Goal: Book appointment/travel/reservation

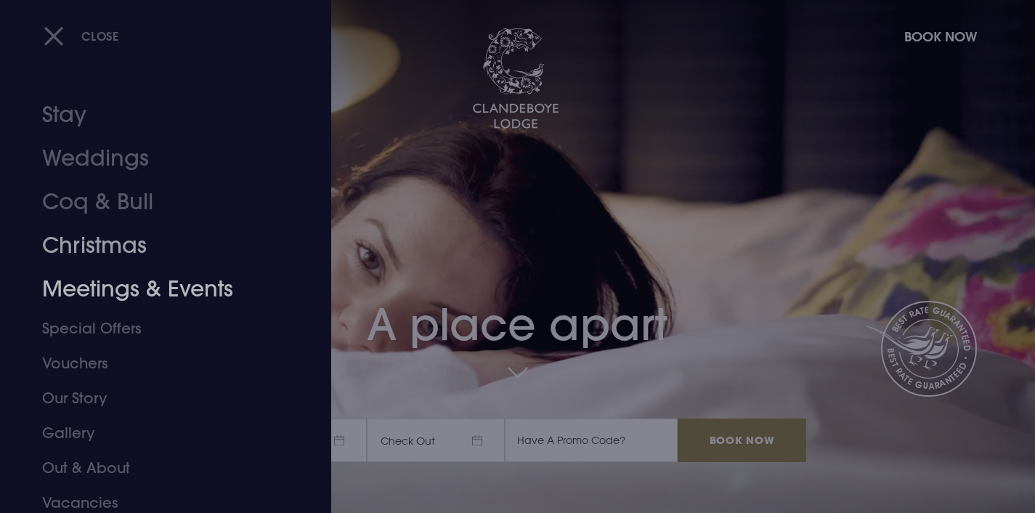
click at [97, 278] on link "Meetings & Events" at bounding box center [157, 289] width 230 height 44
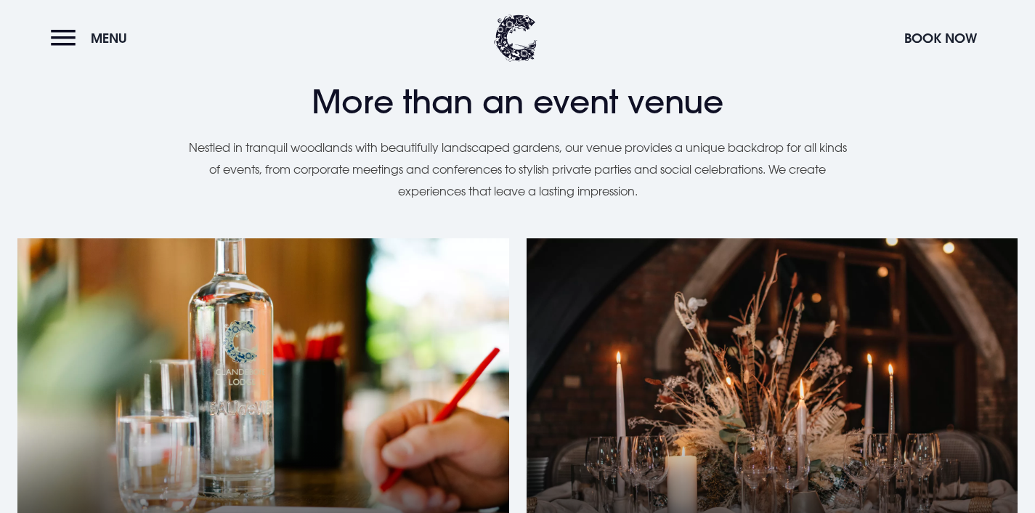
scroll to position [1144, 0]
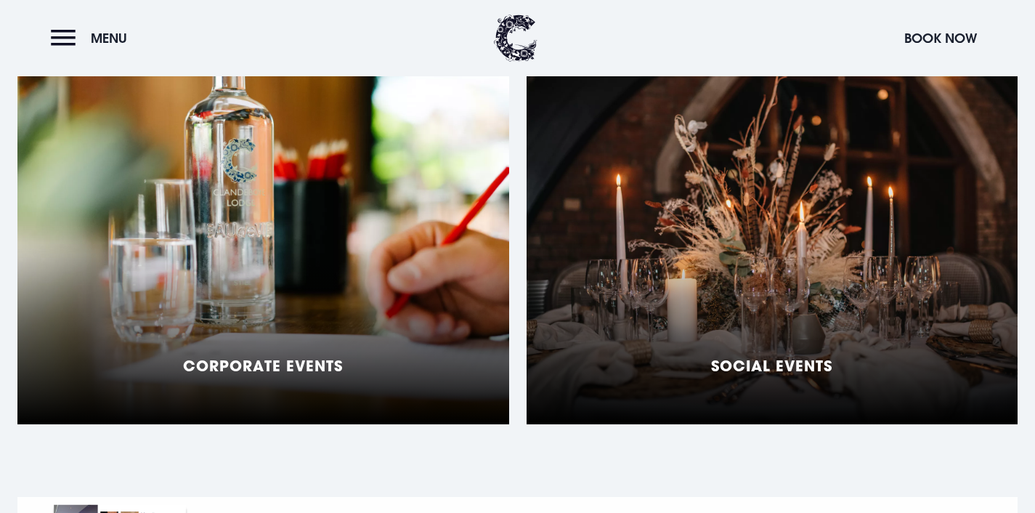
click at [421, 279] on div "Corporate Events" at bounding box center [263, 242] width 492 height 363
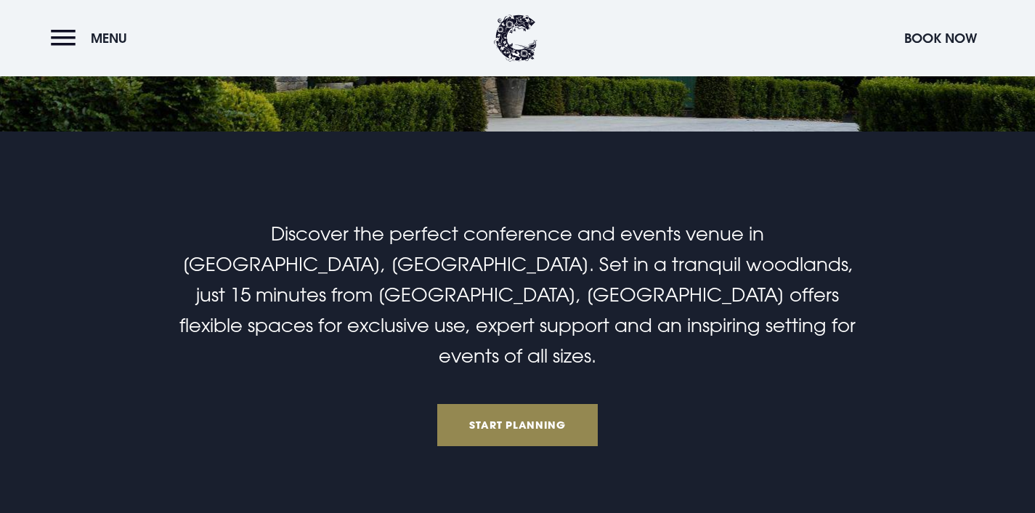
scroll to position [336, 0]
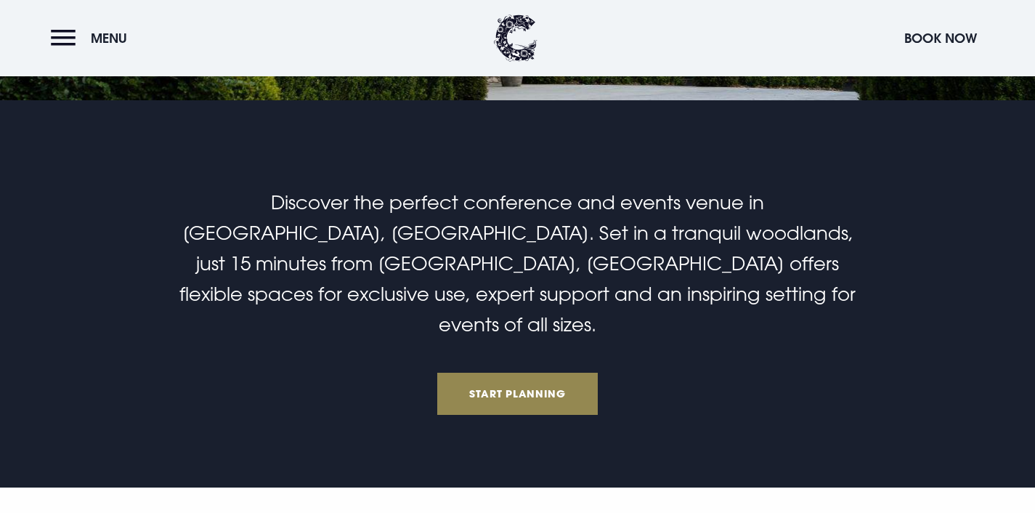
click at [334, 245] on h2 "Discover the perfect conference and events venue in [GEOGRAPHIC_DATA], [GEOGRAP…" at bounding box center [518, 263] width 692 height 153
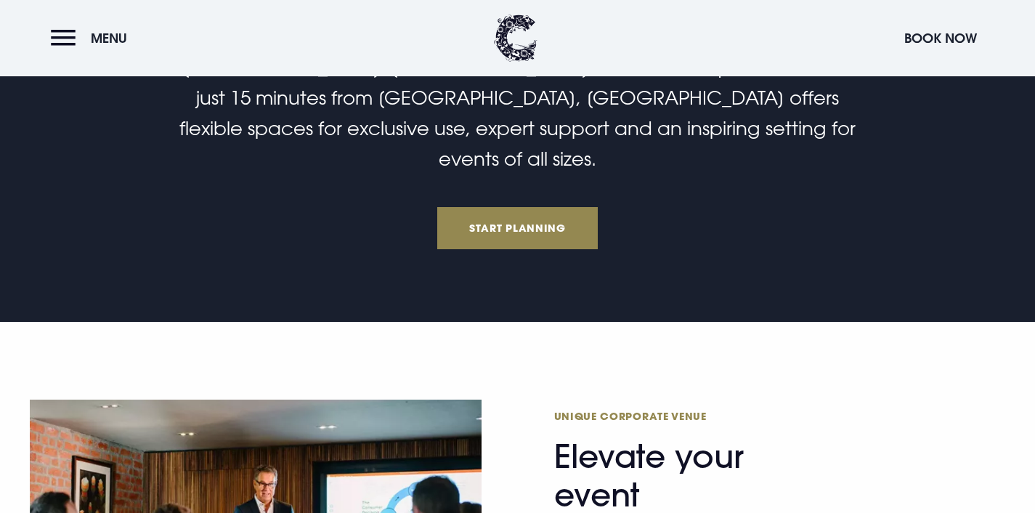
scroll to position [487, 0]
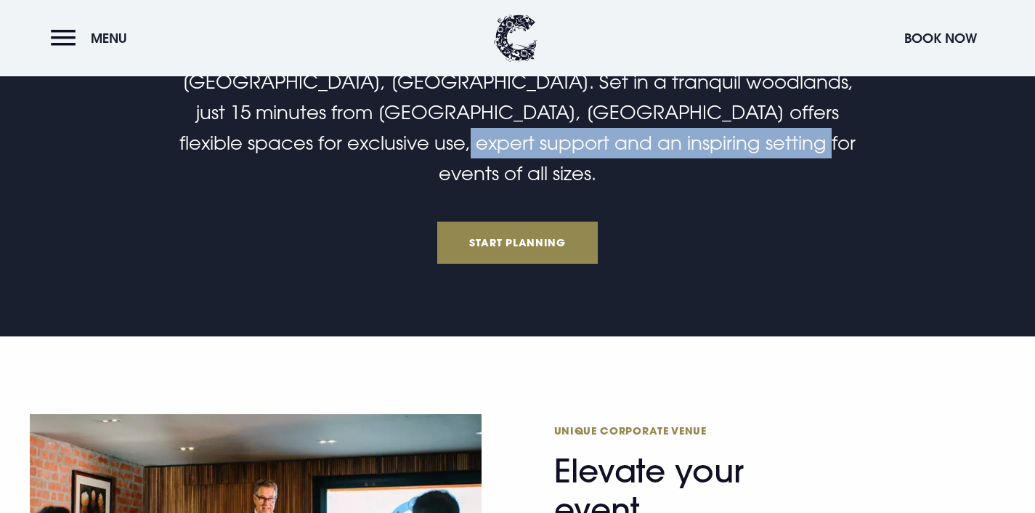
drag, startPoint x: 714, startPoint y: 145, endPoint x: 387, endPoint y: 144, distance: 327.0
click at [387, 144] on span "Discover the perfect conference and events venue in [GEOGRAPHIC_DATA], [GEOGRAP…" at bounding box center [517, 112] width 676 height 145
copy span "inspiring setting for events of all sizes"
